Goal: Navigation & Orientation: Understand site structure

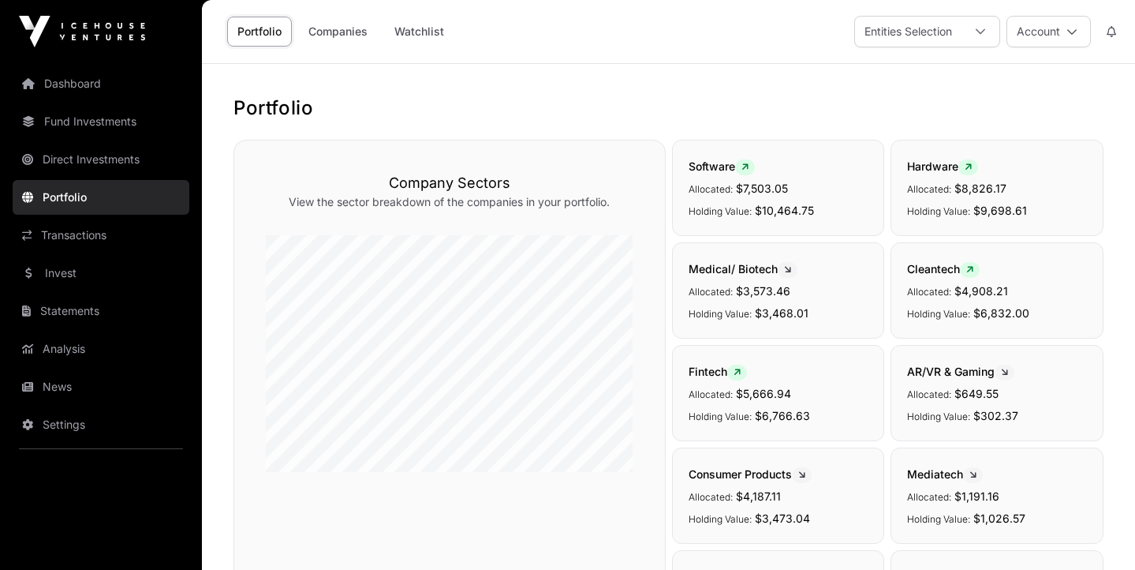
click at [65, 75] on link "Dashboard" at bounding box center [101, 83] width 177 height 35
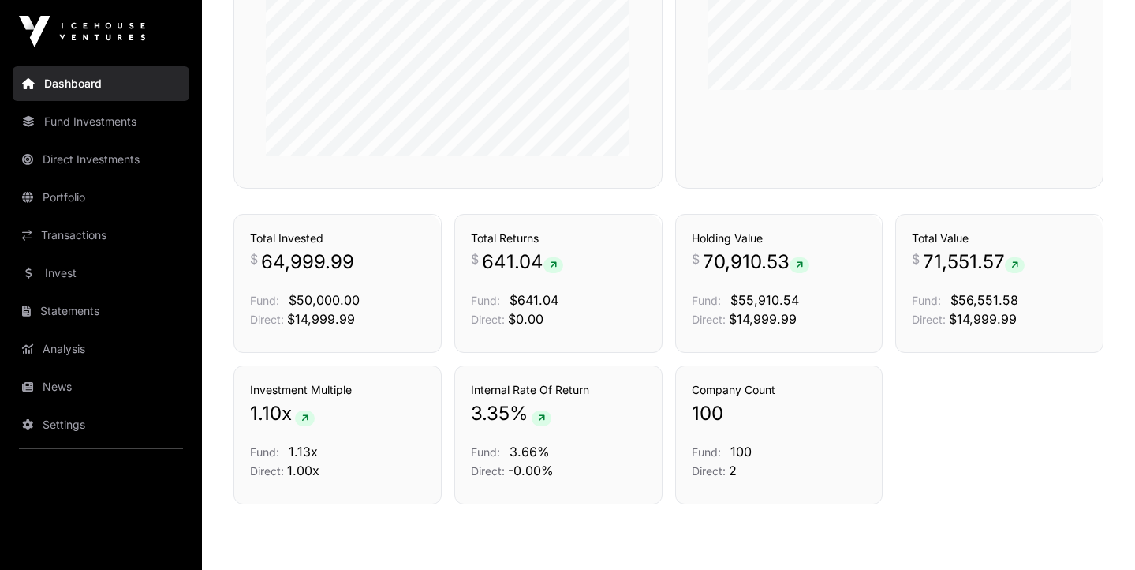
scroll to position [1008, 0]
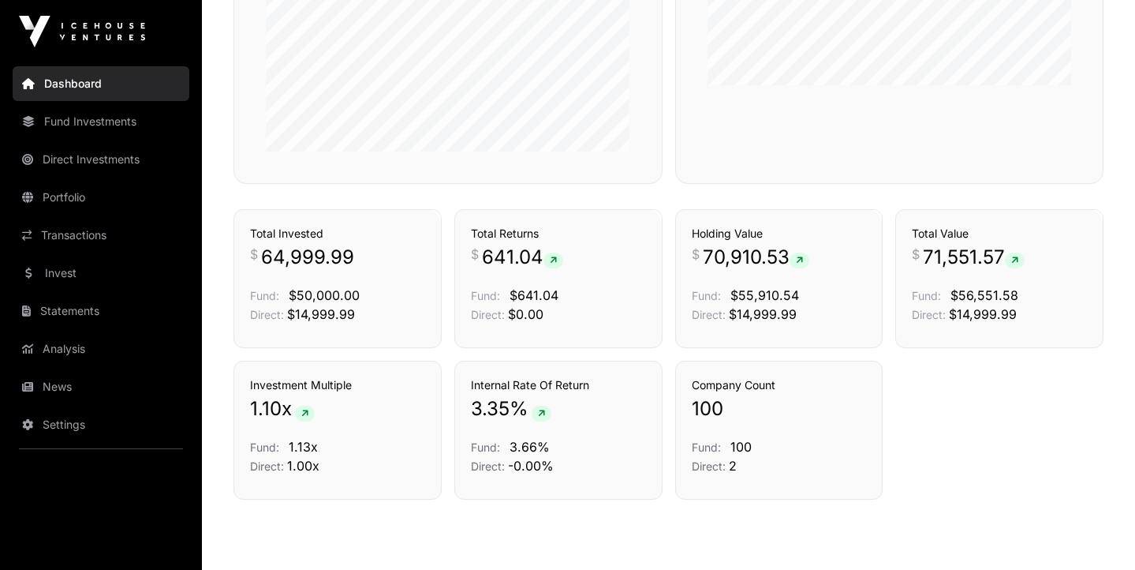
click at [76, 273] on link "Invest" at bounding box center [101, 273] width 177 height 35
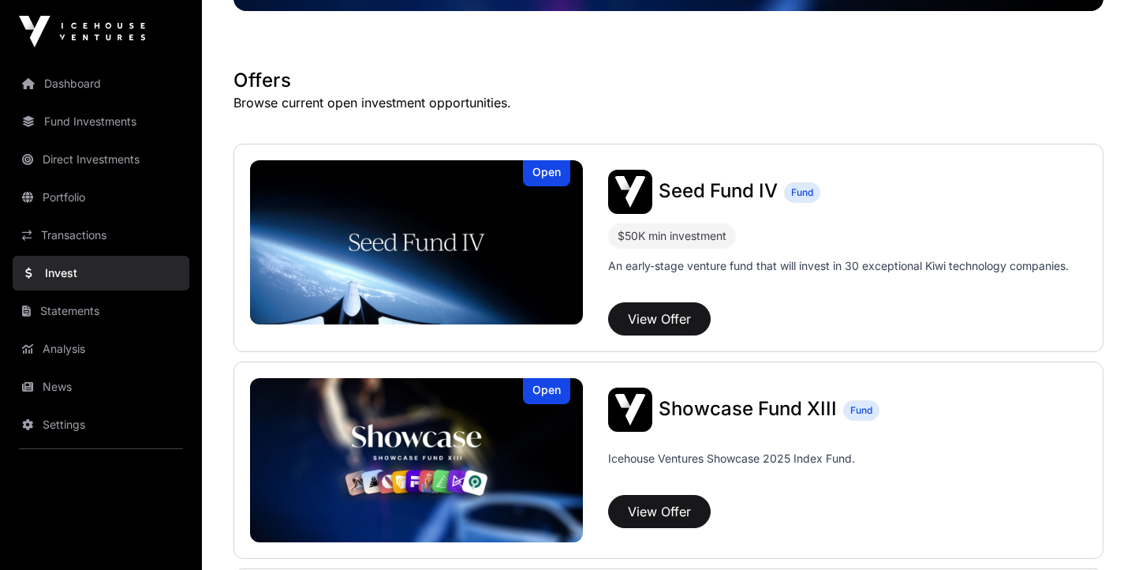
scroll to position [259, 0]
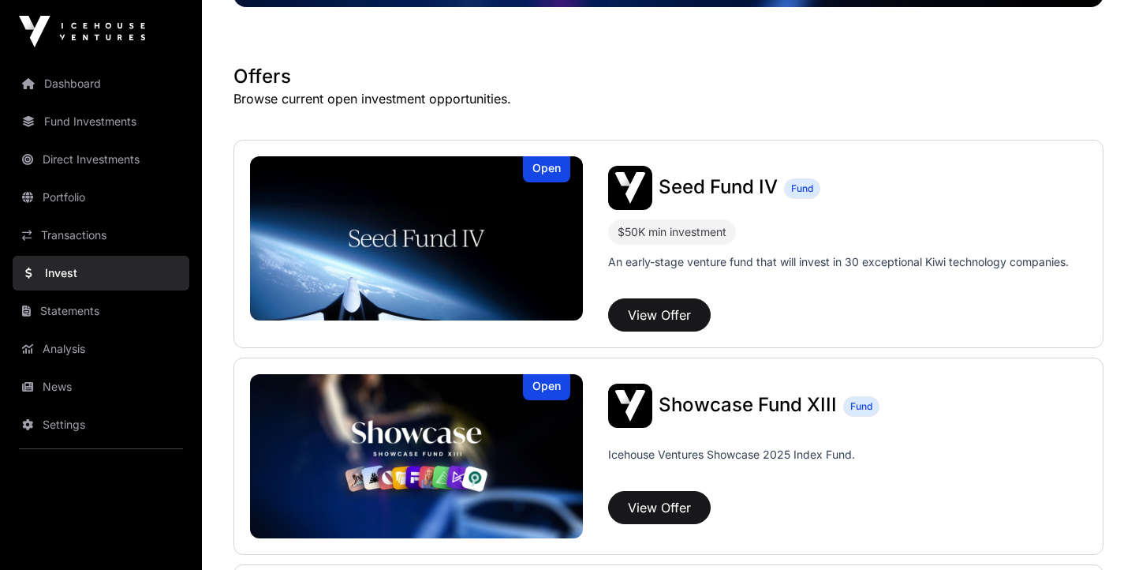
click at [70, 357] on link "Analysis" at bounding box center [101, 348] width 177 height 35
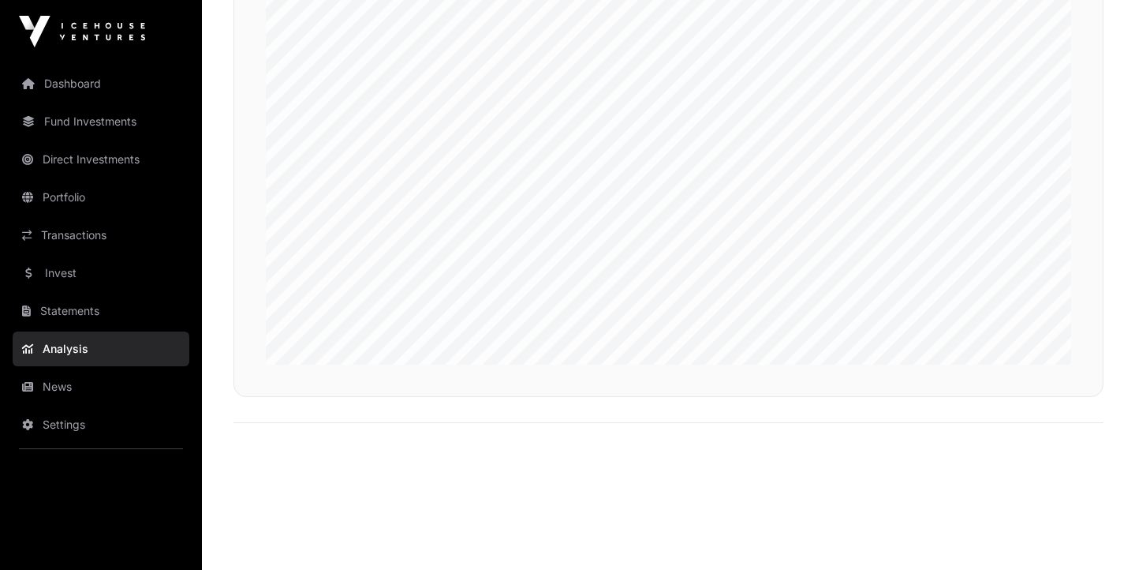
scroll to position [3828, 0]
click at [62, 383] on link "News" at bounding box center [101, 386] width 177 height 35
